Goal: Task Accomplishment & Management: Manage account settings

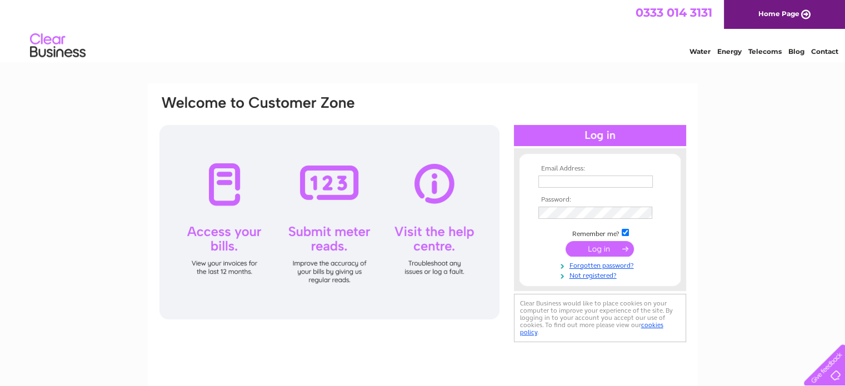
type input "info@rhubarb-homeware.co.uk"
click at [580, 246] on input "submit" at bounding box center [600, 249] width 68 height 16
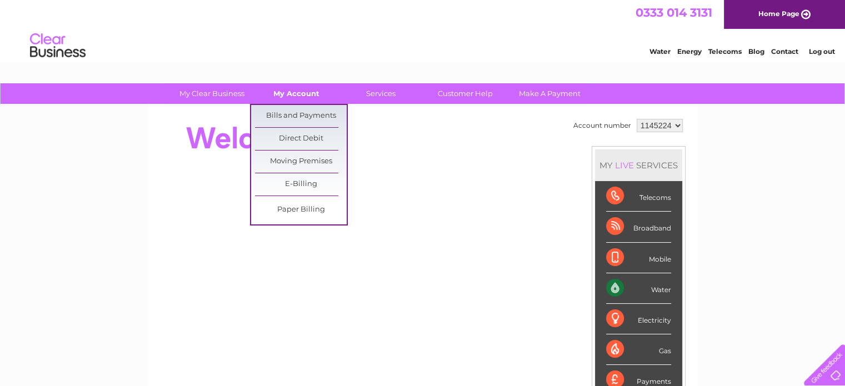
click at [292, 99] on link "My Account" at bounding box center [297, 93] width 92 height 21
click at [291, 112] on link "Bills and Payments" at bounding box center [301, 116] width 92 height 22
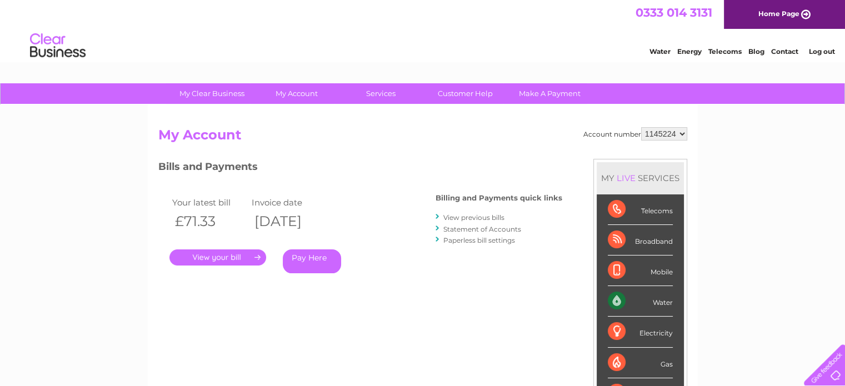
click at [233, 261] on link "." at bounding box center [217, 258] width 97 height 16
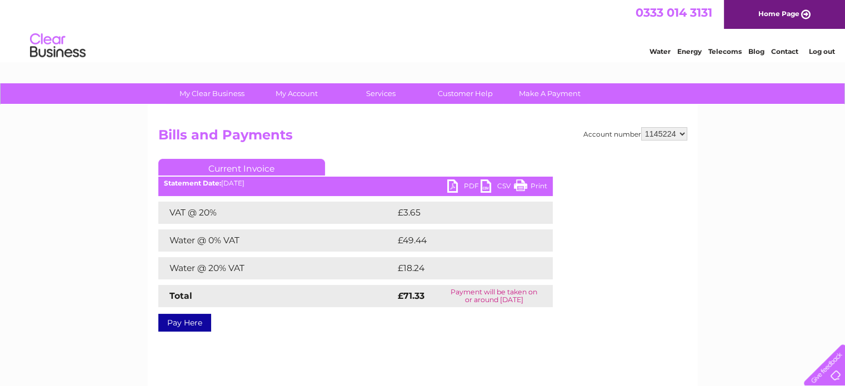
click at [453, 184] on link "PDF" at bounding box center [463, 187] width 33 height 16
